Goal: Information Seeking & Learning: Learn about a topic

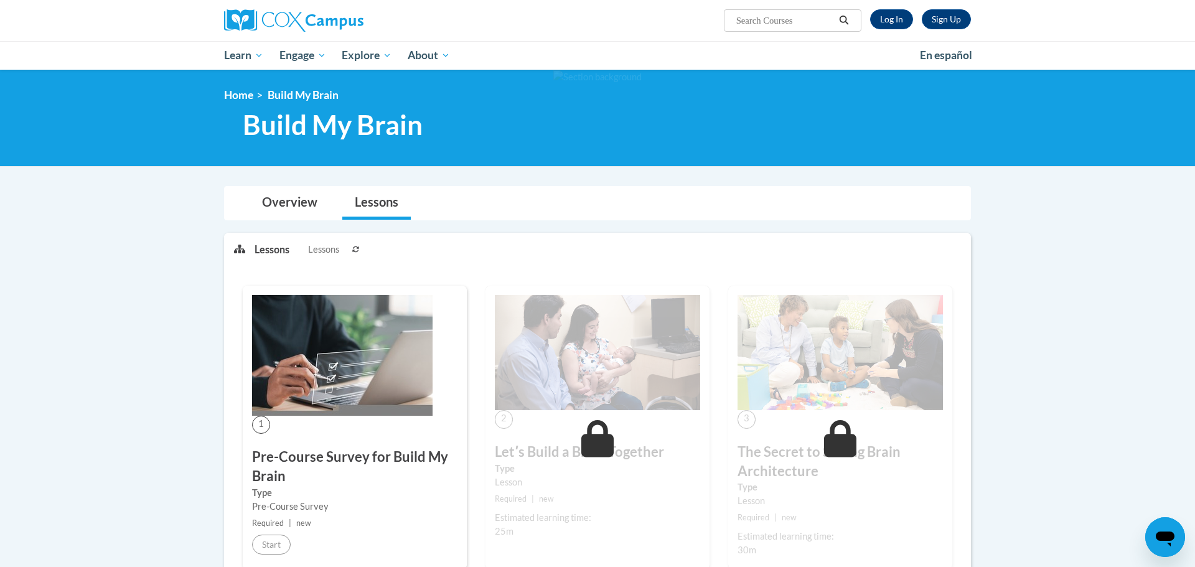
click at [347, 317] on img at bounding box center [342, 355] width 181 height 121
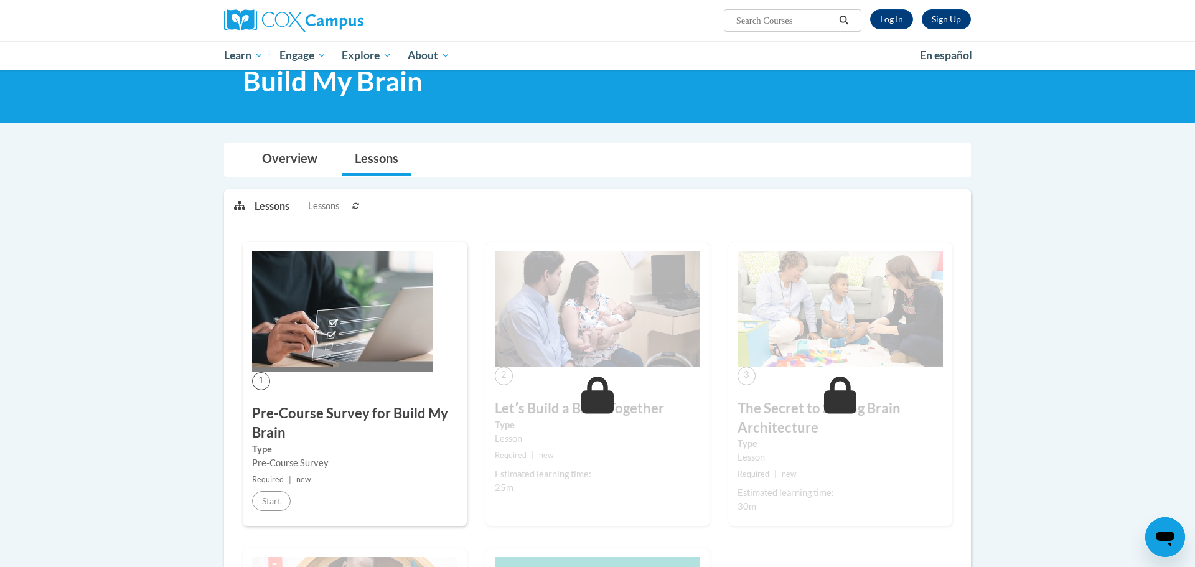
scroll to position [42, 0]
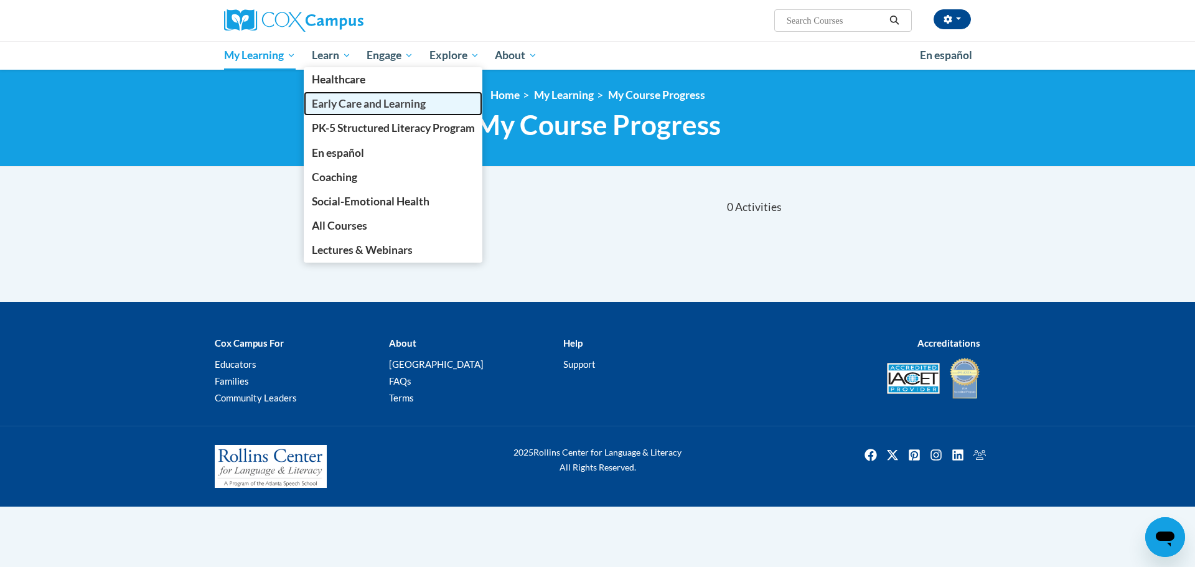
click at [360, 105] on span "Early Care and Learning" at bounding box center [369, 103] width 114 height 13
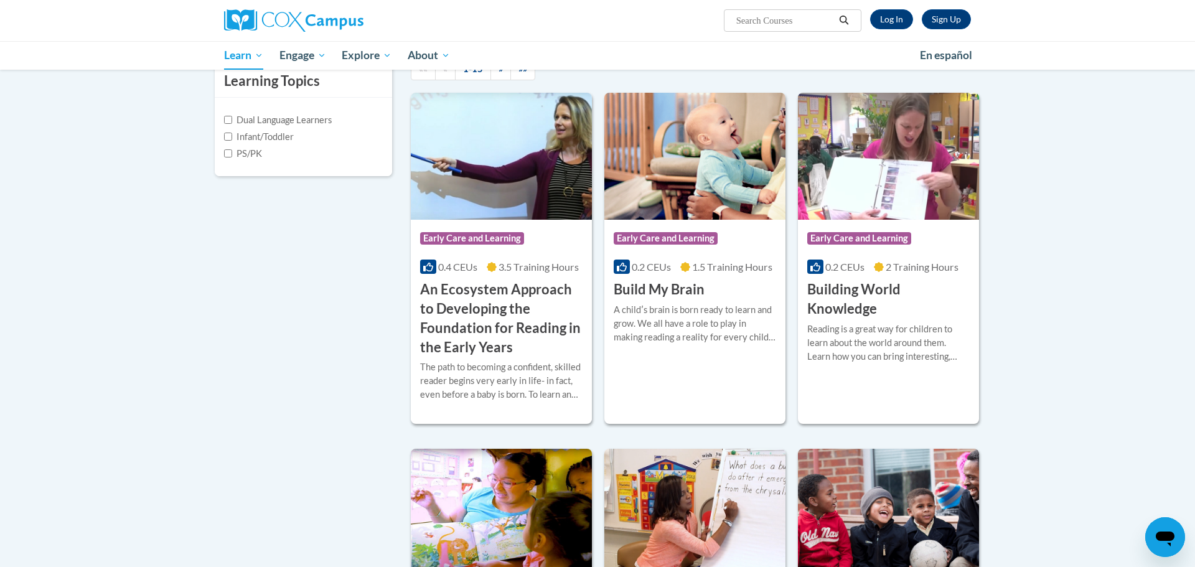
scroll to position [313, 0]
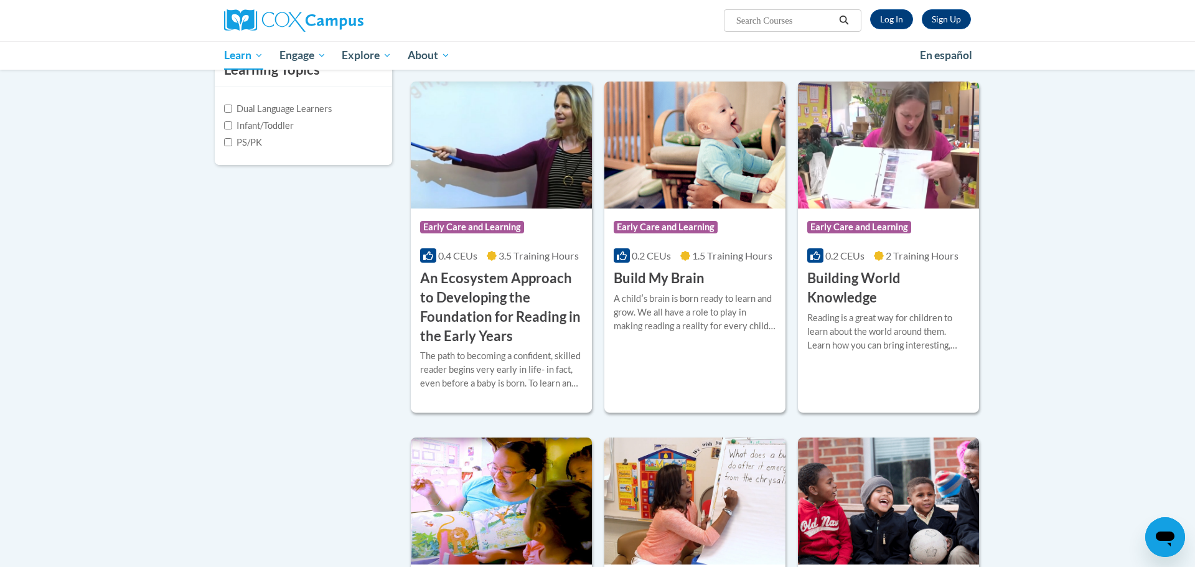
click at [276, 129] on label "Infant/Toddler" at bounding box center [259, 126] width 70 height 14
click at [232, 129] on input "Infant/Toddler" at bounding box center [228, 125] width 8 height 8
checkbox input "true"
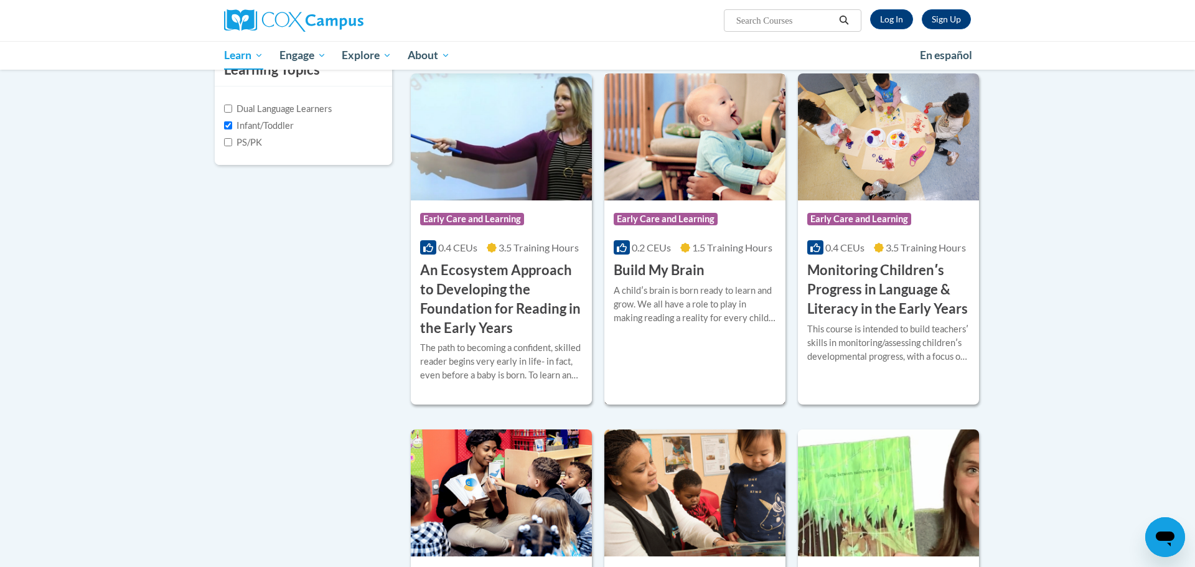
click at [732, 127] on img at bounding box center [694, 136] width 181 height 127
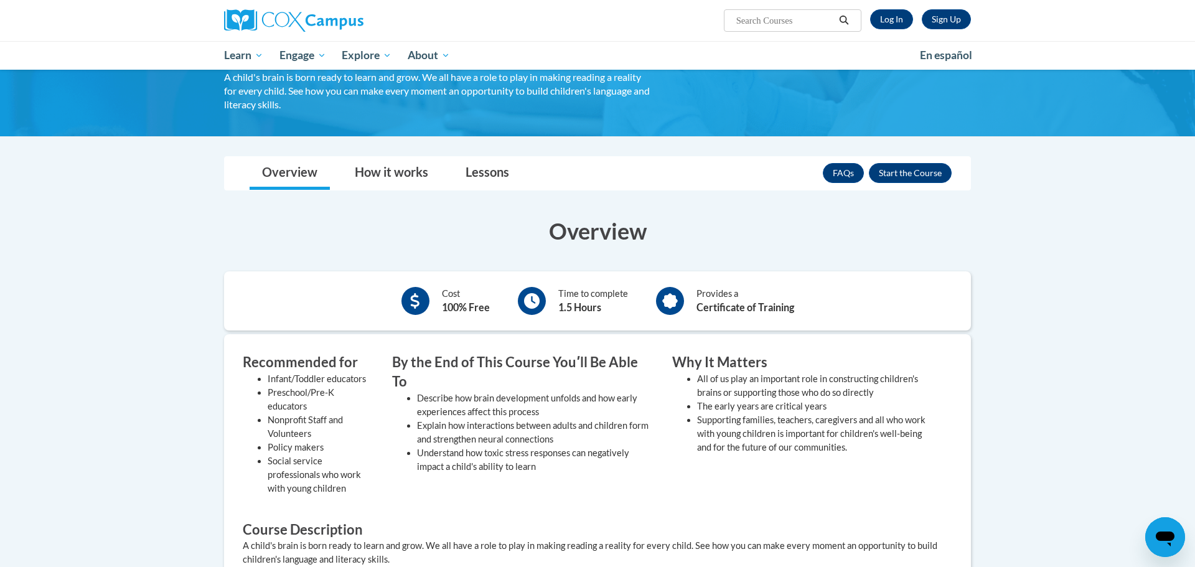
scroll to position [92, 0]
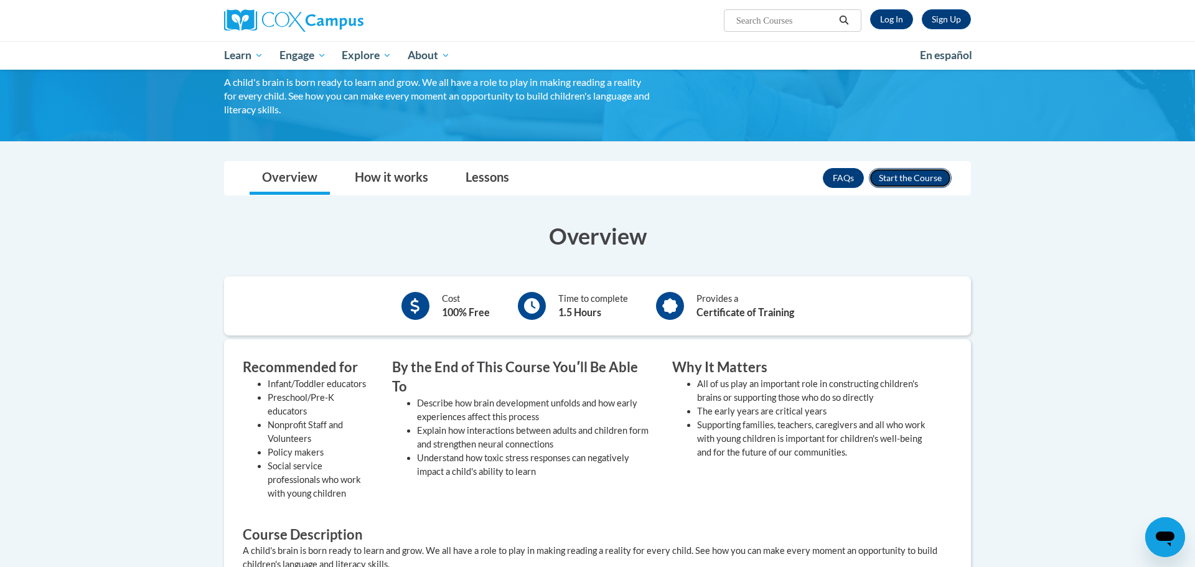
click at [885, 183] on button "Enroll" at bounding box center [910, 178] width 83 height 20
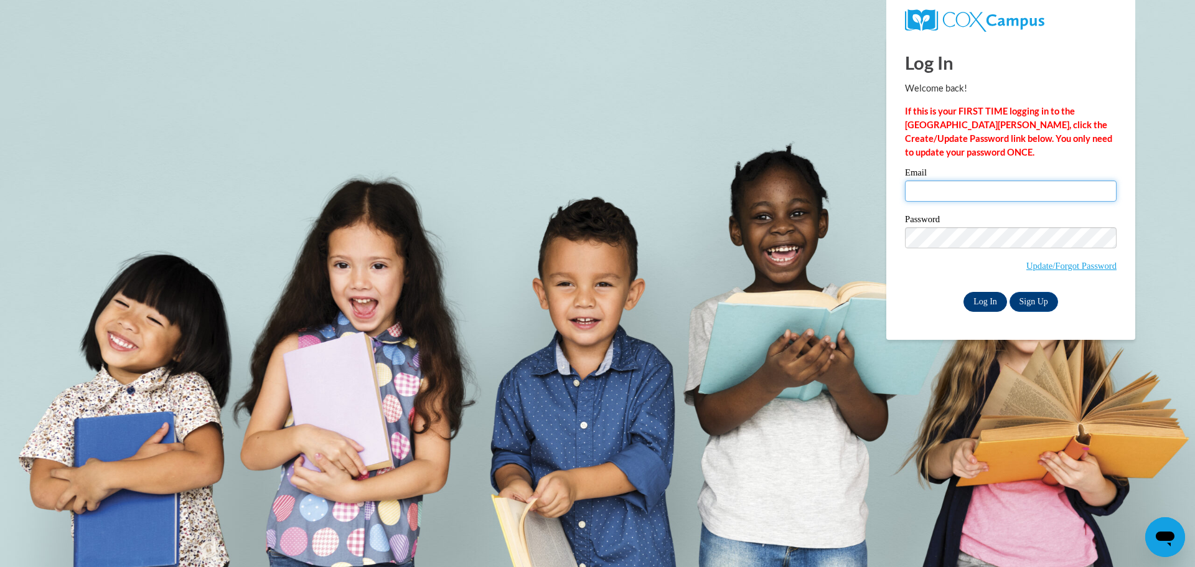
type input "kenbolden37@gmail.com"
click at [974, 300] on input "Log In" at bounding box center [986, 302] width 44 height 20
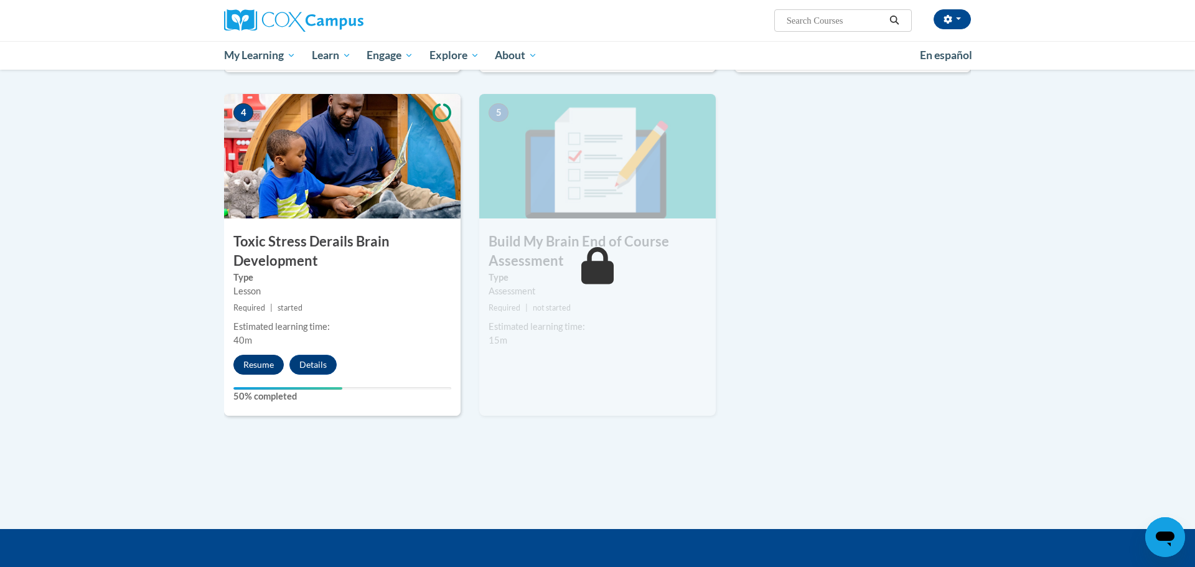
scroll to position [577, 0]
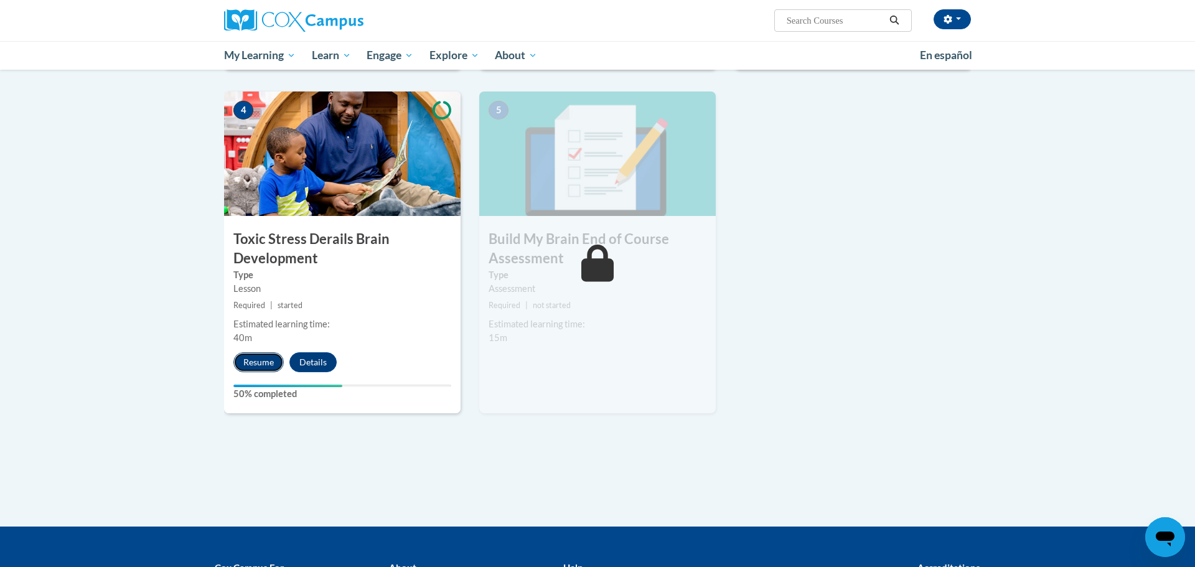
click at [248, 363] on button "Resume" at bounding box center [258, 362] width 50 height 20
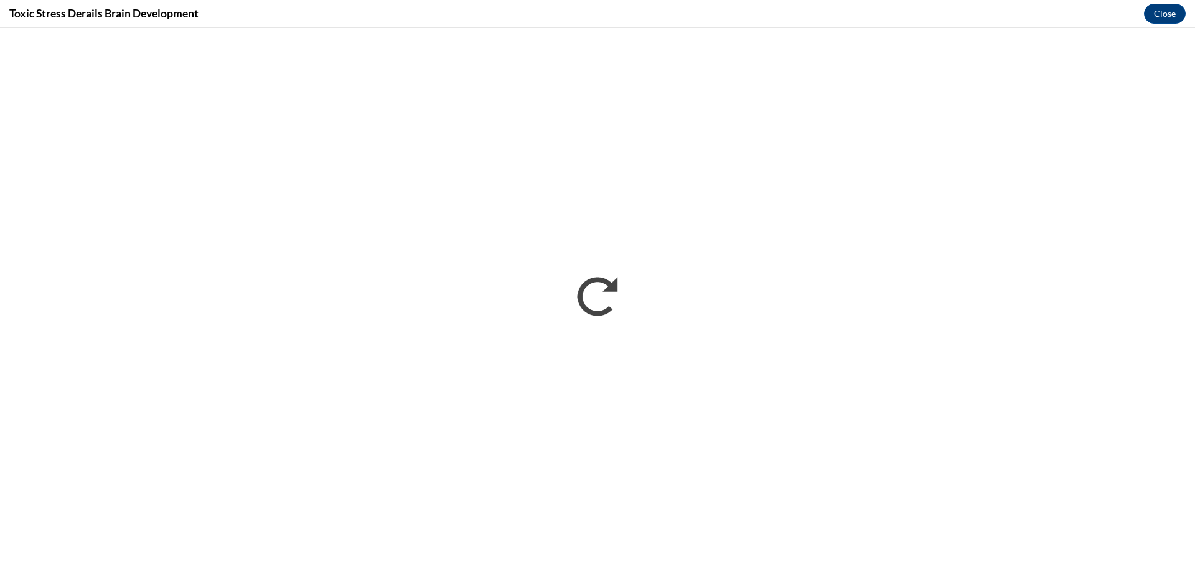
scroll to position [0, 0]
